Goal: Task Accomplishment & Management: Use online tool/utility

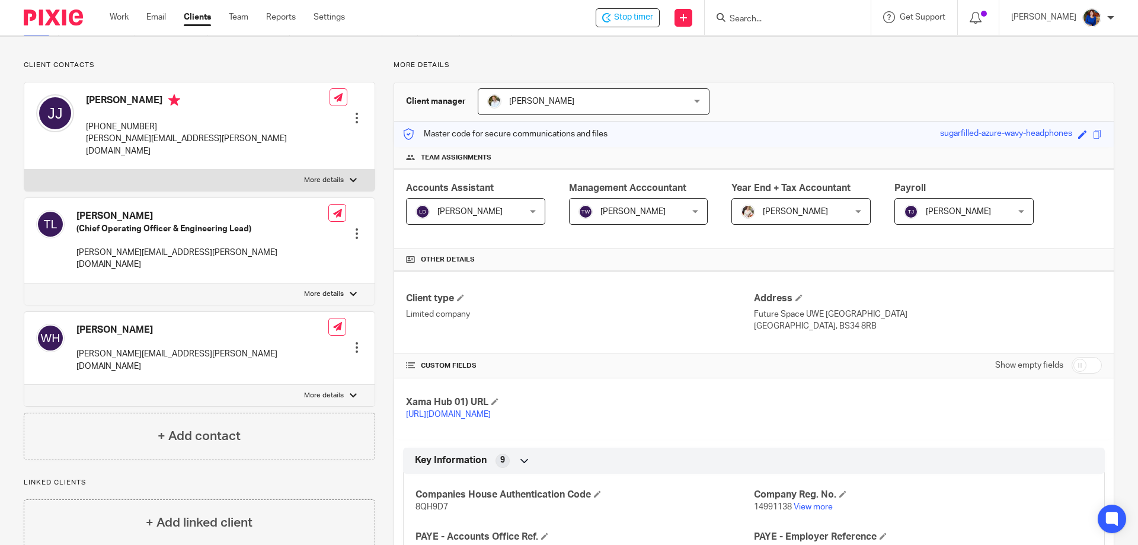
scroll to position [178, 0]
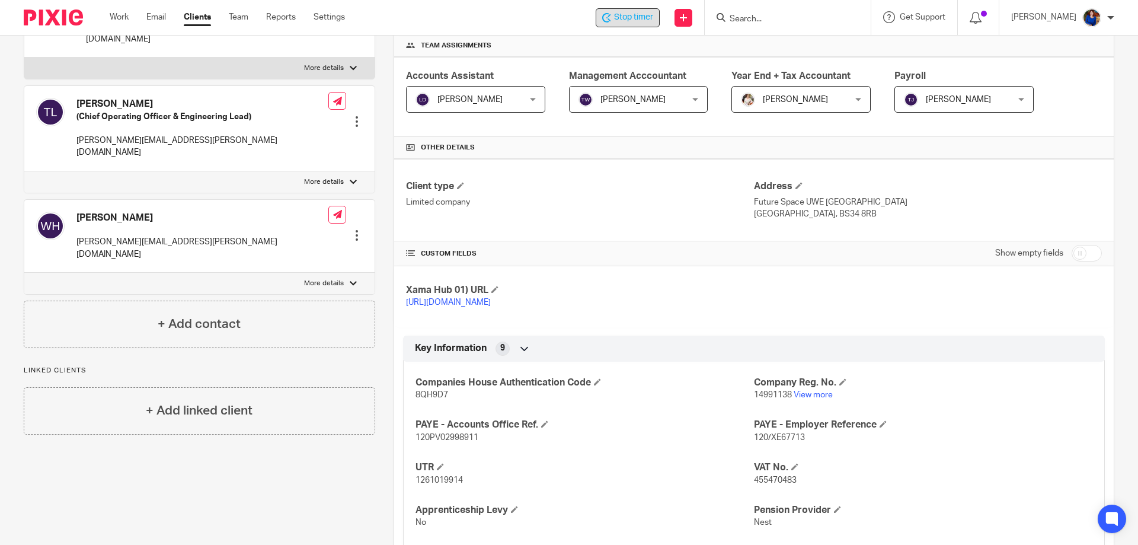
click at [630, 15] on span "Stop timer" at bounding box center [633, 17] width 39 height 12
click at [125, 14] on link "Work" at bounding box center [119, 17] width 19 height 12
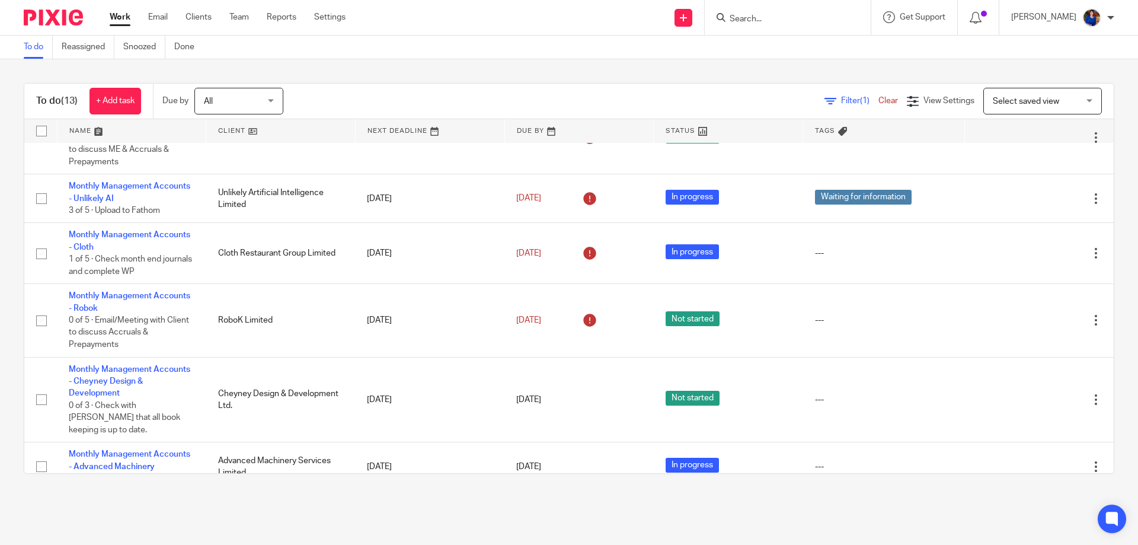
scroll to position [237, 0]
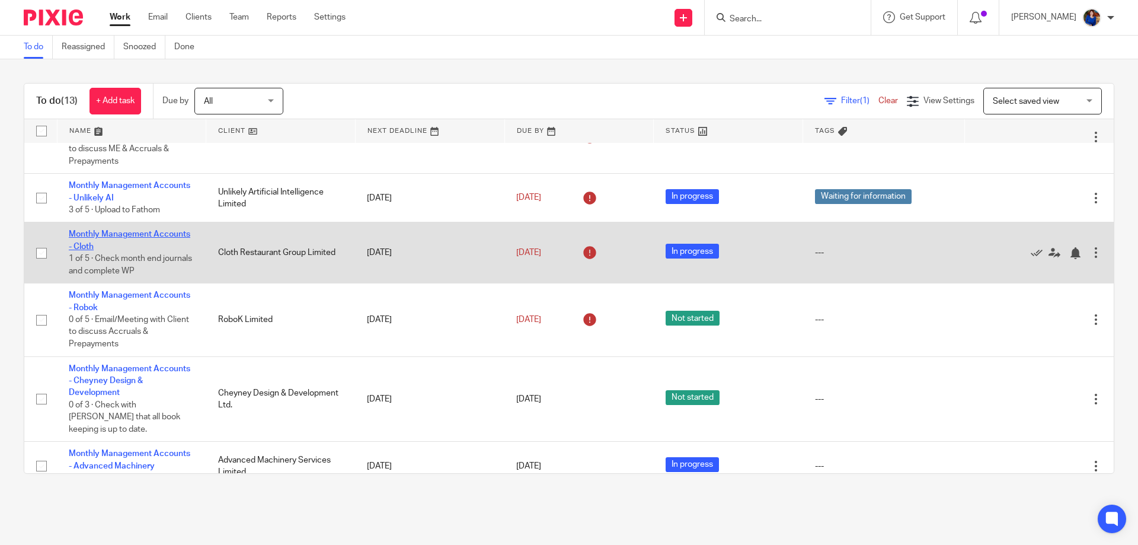
click at [168, 230] on link "Monthly Management Accounts - Cloth" at bounding box center [129, 240] width 121 height 20
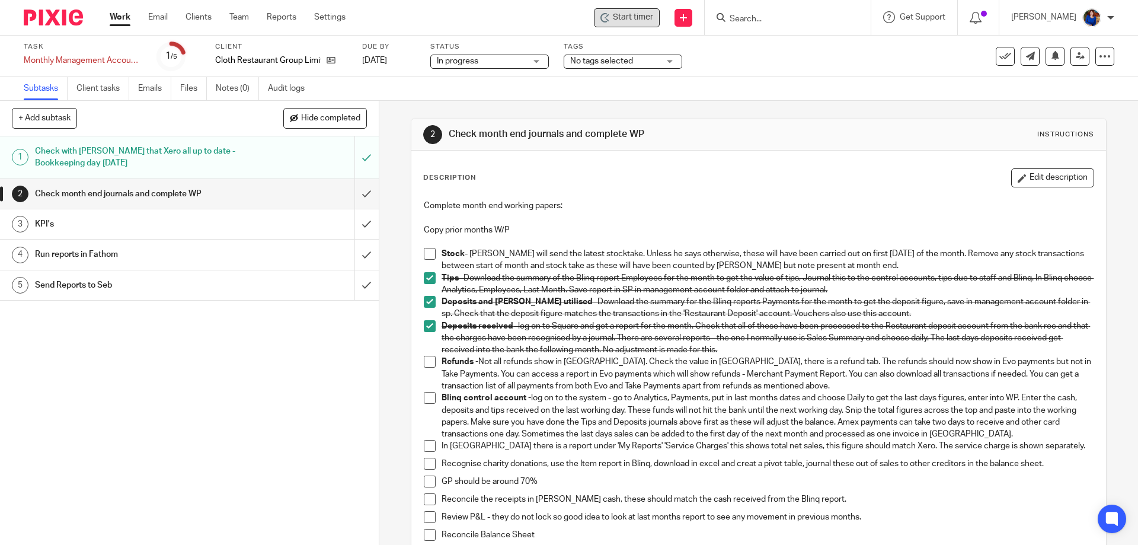
click at [642, 20] on span "Start timer" at bounding box center [633, 17] width 40 height 12
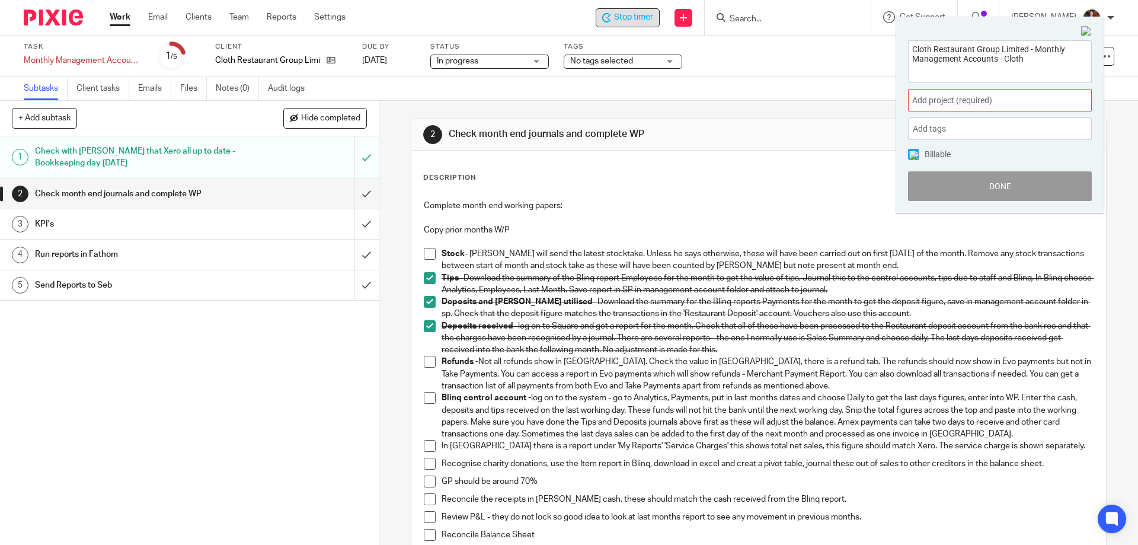
click at [1013, 102] on span "Add project (required) :" at bounding box center [986, 100] width 149 height 12
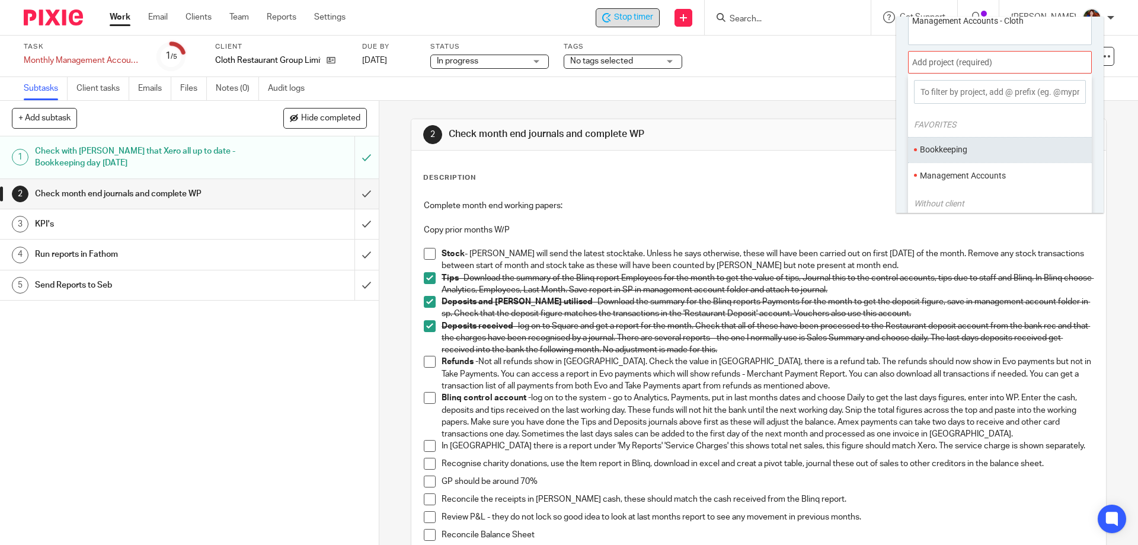
scroll to position [59, 0]
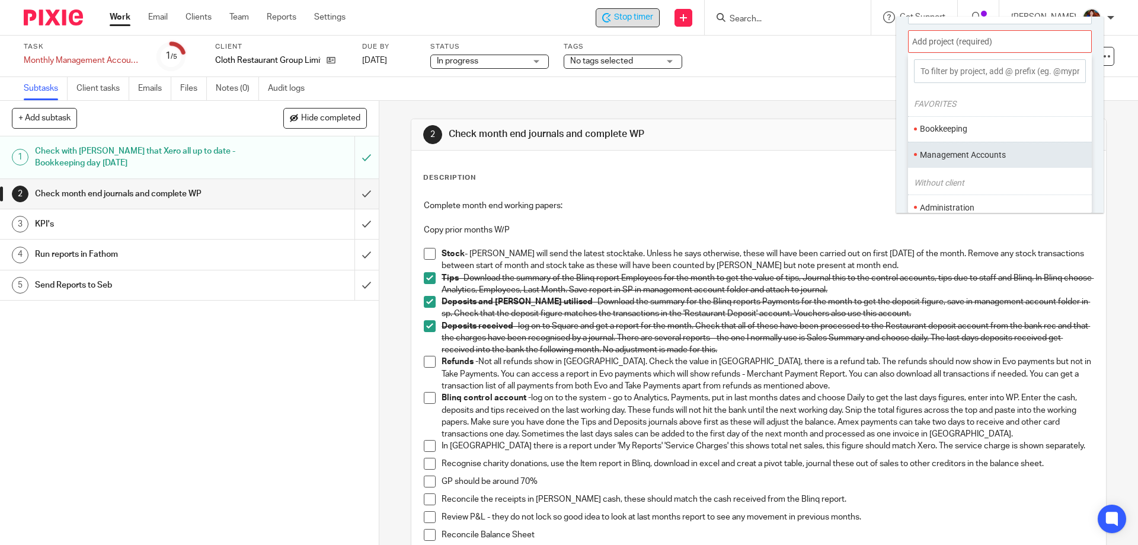
click at [989, 156] on li "Management Accounts" at bounding box center [997, 155] width 155 height 12
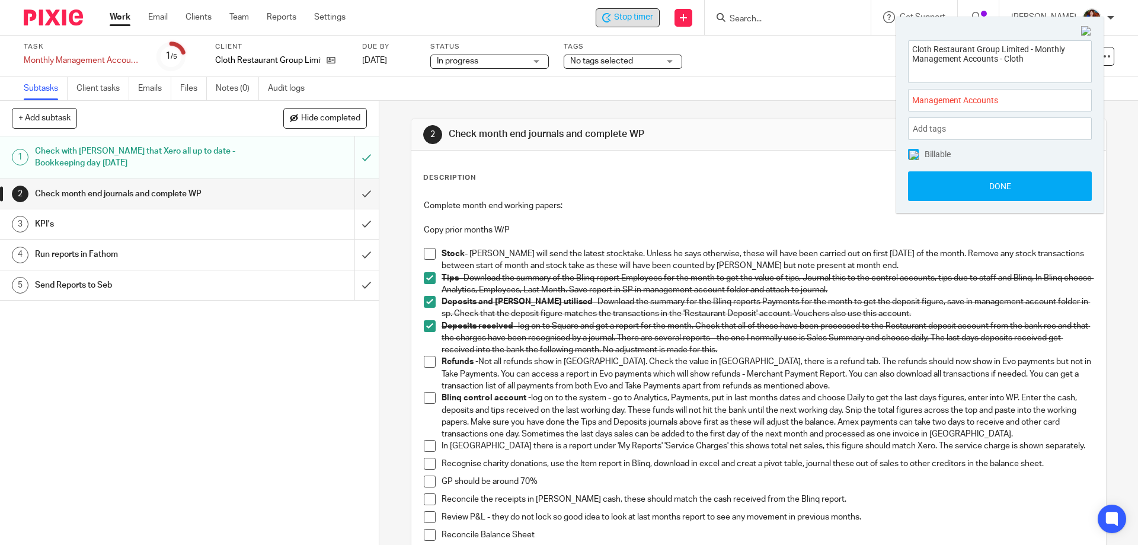
scroll to position [0, 0]
drag, startPoint x: 912, startPoint y: 155, endPoint x: 918, endPoint y: 164, distance: 10.9
click at [912, 155] on img at bounding box center [913, 154] width 9 height 9
click at [927, 184] on button "Done" at bounding box center [1000, 186] width 184 height 30
